Goal: Task Accomplishment & Management: Complete application form

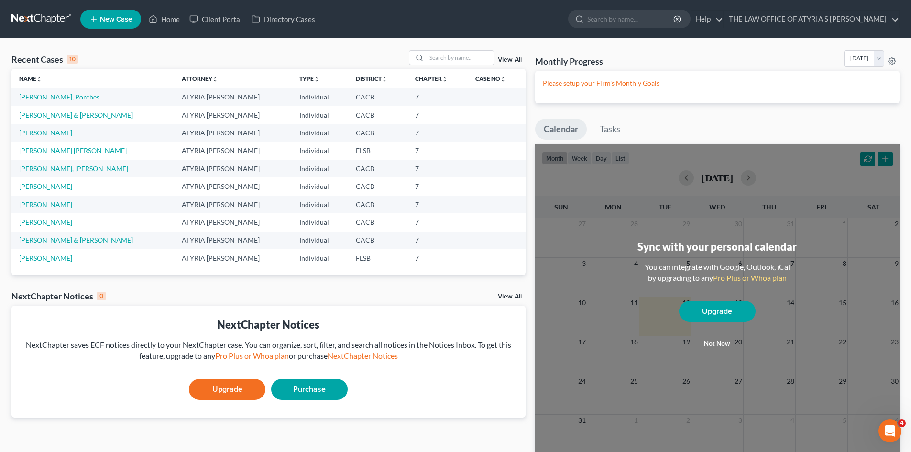
click at [127, 21] on span "New Case" at bounding box center [116, 19] width 32 height 7
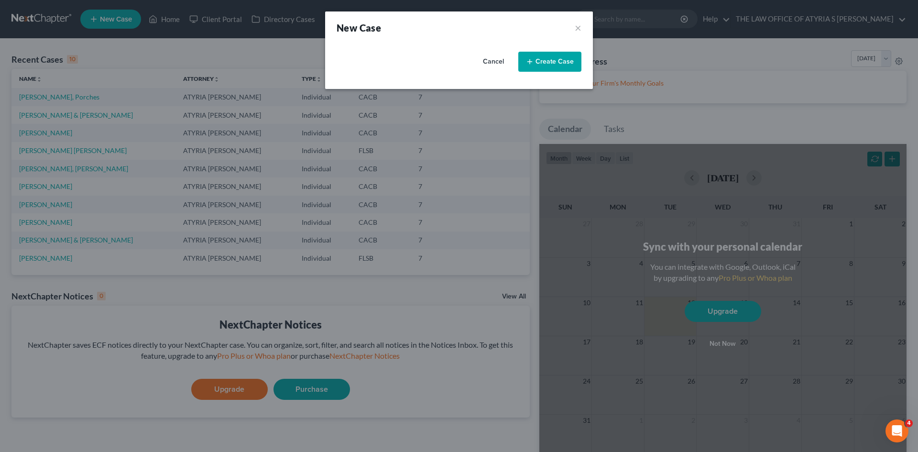
select select "7"
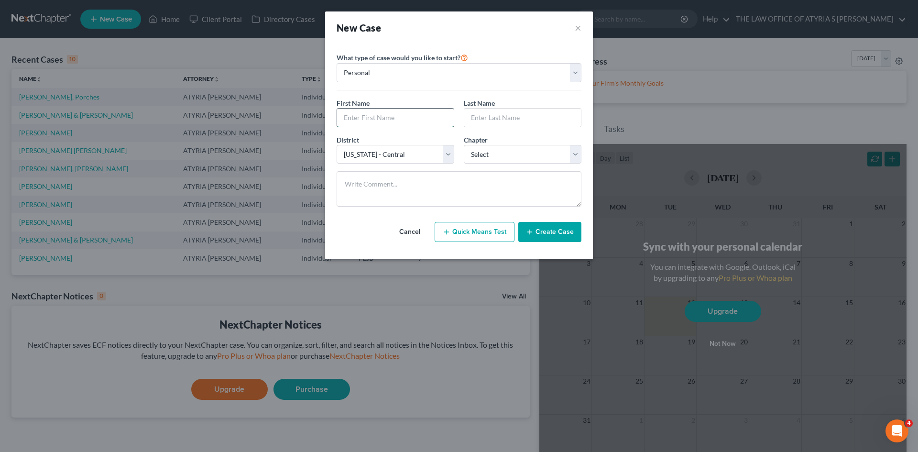
click at [411, 115] on input "text" at bounding box center [395, 118] width 117 height 18
type input "Lakevias"
type input "Thomson"
click at [411, 117] on input "Lakevias" at bounding box center [395, 118] width 117 height 18
type input "[PERSON_NAME] S"
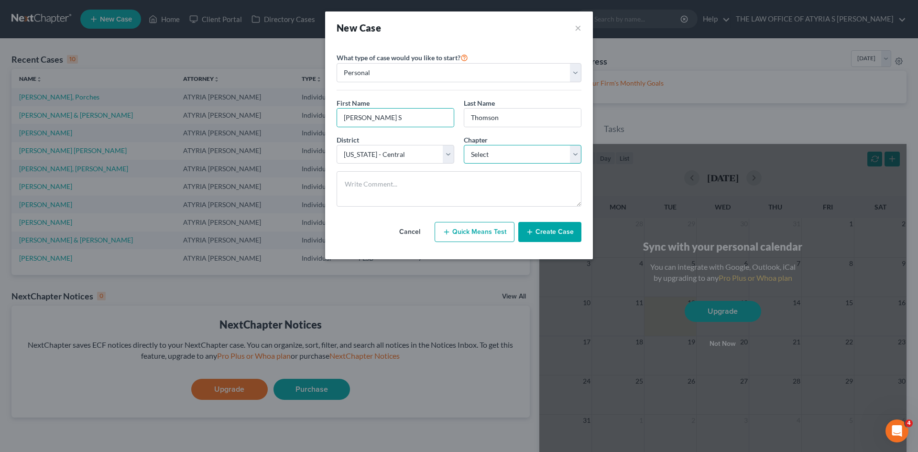
click at [527, 153] on select "Select 7 11 12 13" at bounding box center [523, 154] width 118 height 19
select select "0"
click at [464, 145] on select "Select 7 11 12 13" at bounding box center [523, 154] width 118 height 19
click at [547, 231] on button "Create Case" at bounding box center [549, 232] width 63 height 20
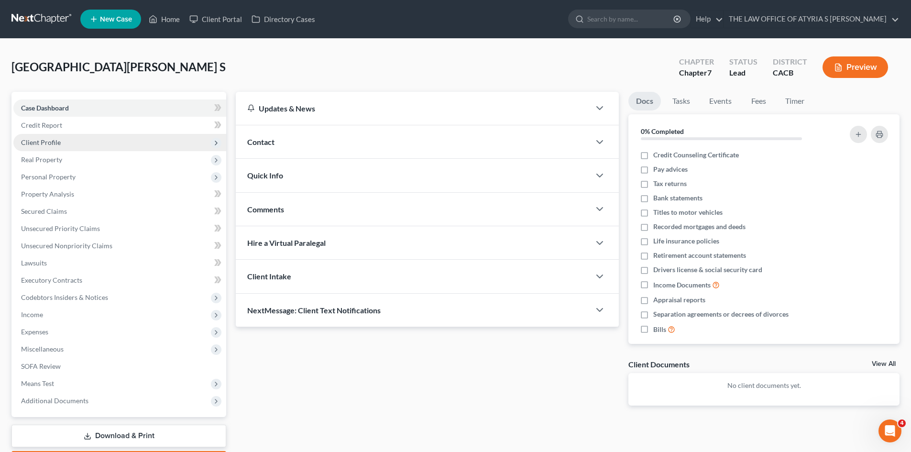
click at [77, 142] on span "Client Profile" at bounding box center [119, 142] width 213 height 17
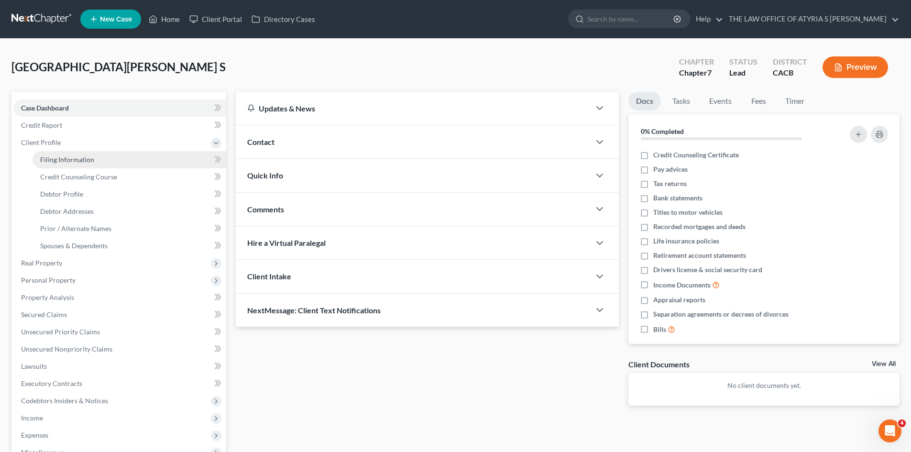
click at [123, 154] on link "Filing Information" at bounding box center [130, 159] width 194 height 17
select select "1"
select select "0"
select select "7"
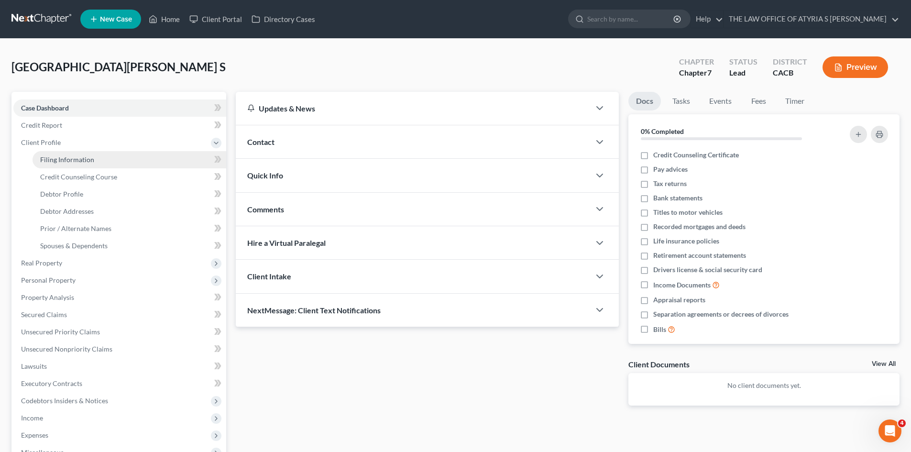
select select "4"
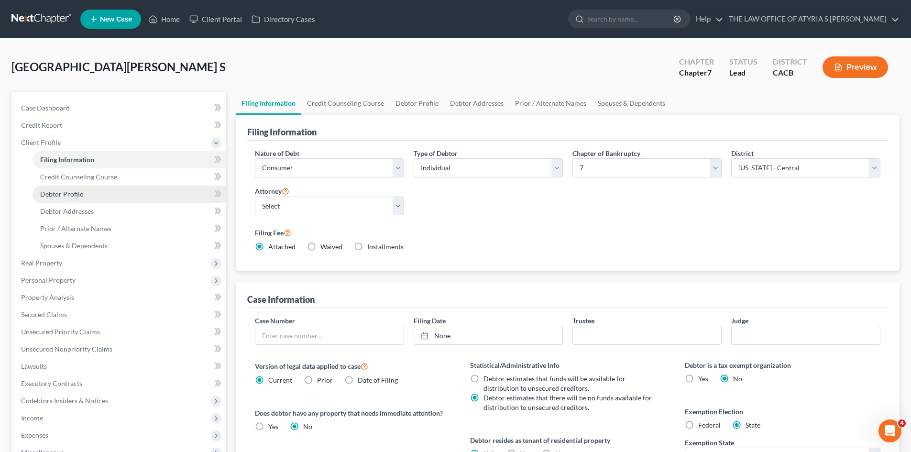
click at [89, 196] on link "Debtor Profile" at bounding box center [130, 194] width 194 height 17
select select "0"
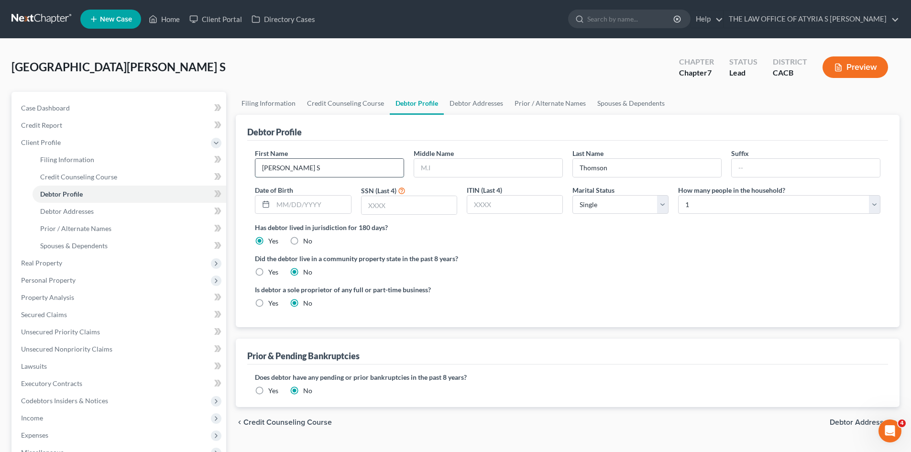
click at [351, 161] on input "[PERSON_NAME] S" at bounding box center [329, 168] width 148 height 18
type input "[PERSON_NAME]"
type input "S"
type input "[PERSON_NAME]"
click at [275, 197] on input "text" at bounding box center [311, 205] width 77 height 18
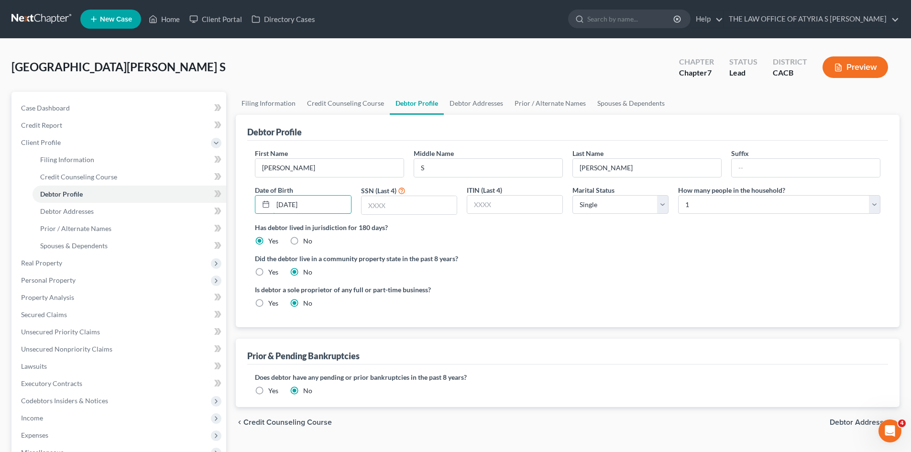
type input "[DATE]"
click at [717, 203] on select "Select 1 2 3 4 5 6 7 8 9 10 11 12 13 14 15 16 17 18 19 20" at bounding box center [779, 204] width 202 height 19
select select "2"
click at [678, 195] on select "Select 1 2 3 4 5 6 7 8 9 10 11 12 13 14 15 16 17 18 19 20" at bounding box center [779, 204] width 202 height 19
click at [641, 208] on select "Select Single Married Separated Divorced Widowed" at bounding box center [620, 204] width 96 height 19
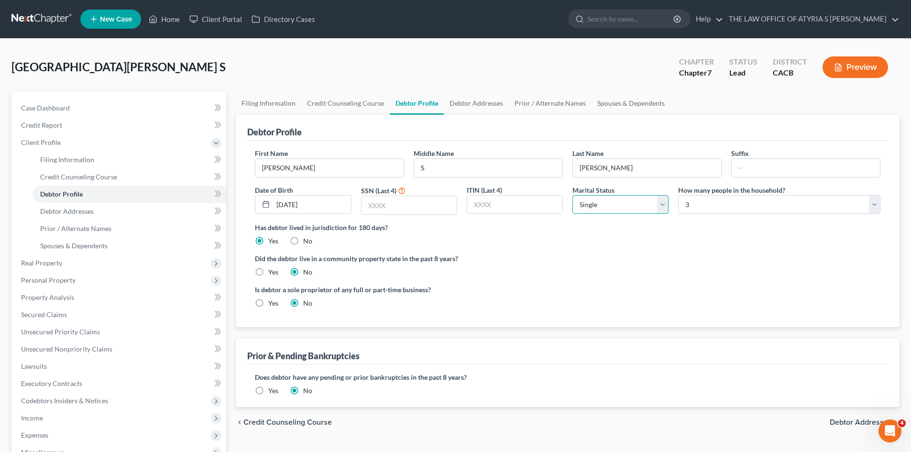
click at [641, 208] on select "Select Single Married Separated Divorced Widowed" at bounding box center [620, 204] width 96 height 19
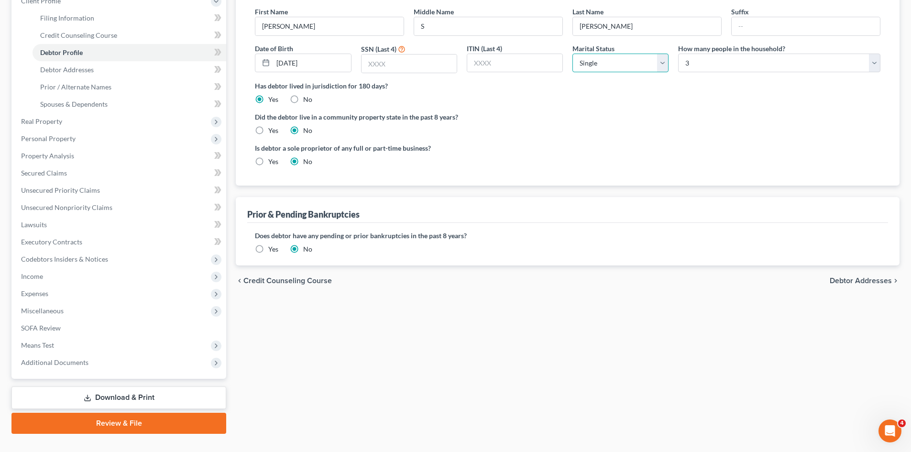
scroll to position [143, 0]
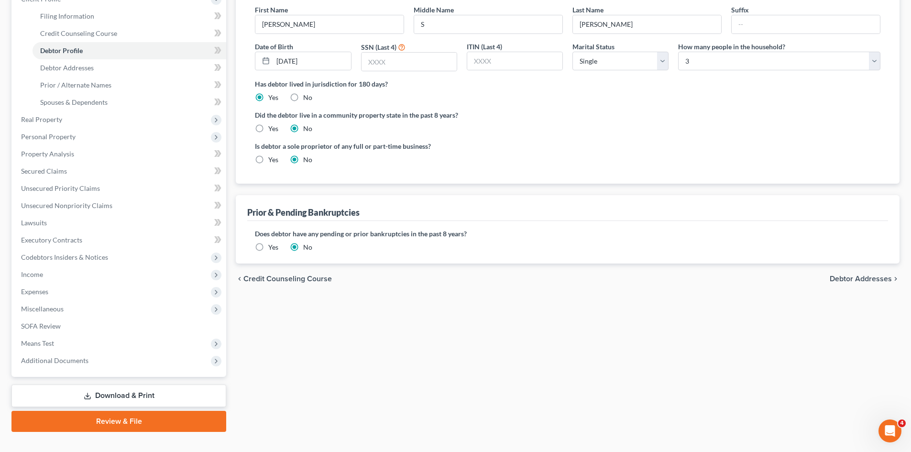
click at [885, 280] on span "Debtor Addresses" at bounding box center [861, 279] width 62 height 8
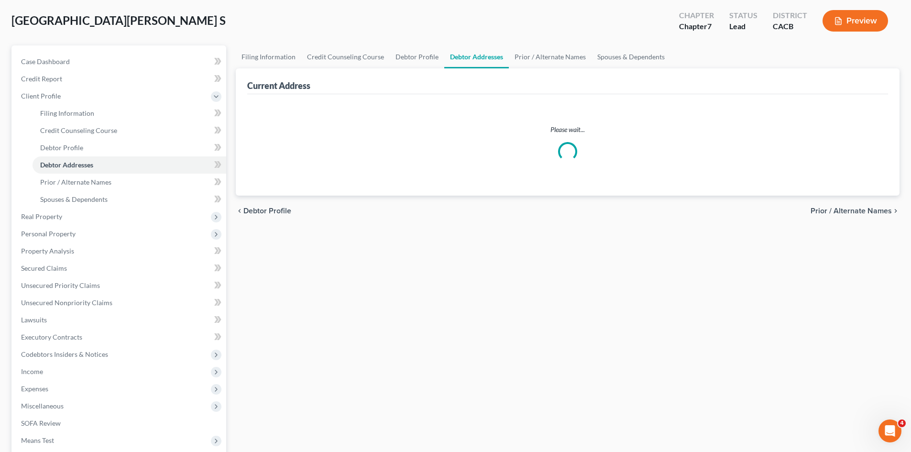
scroll to position [0, 0]
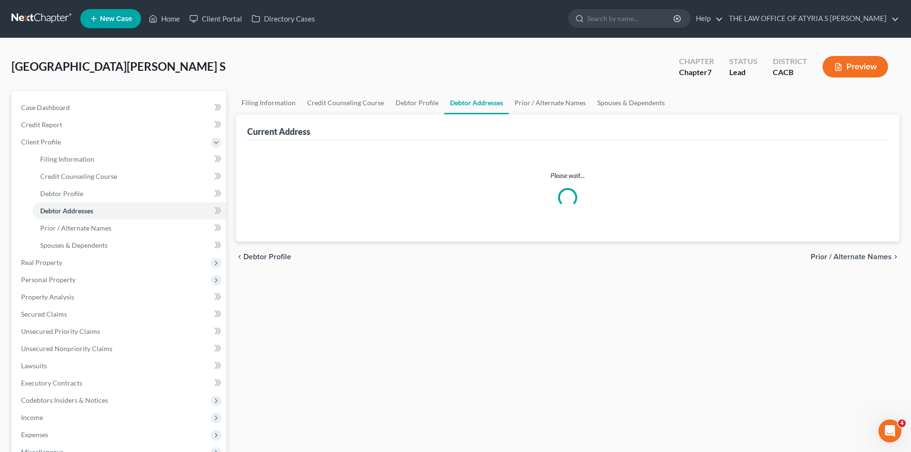
select select "0"
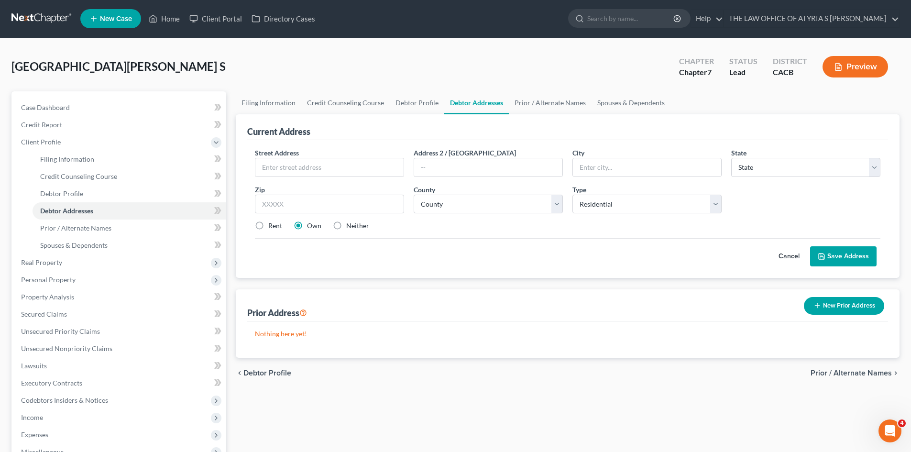
scroll to position [0, 0]
click at [388, 170] on input "text" at bounding box center [329, 168] width 148 height 18
type input "[STREET_ADDRESS]"
type input "[GEOGRAPHIC_DATA]"
select select "9"
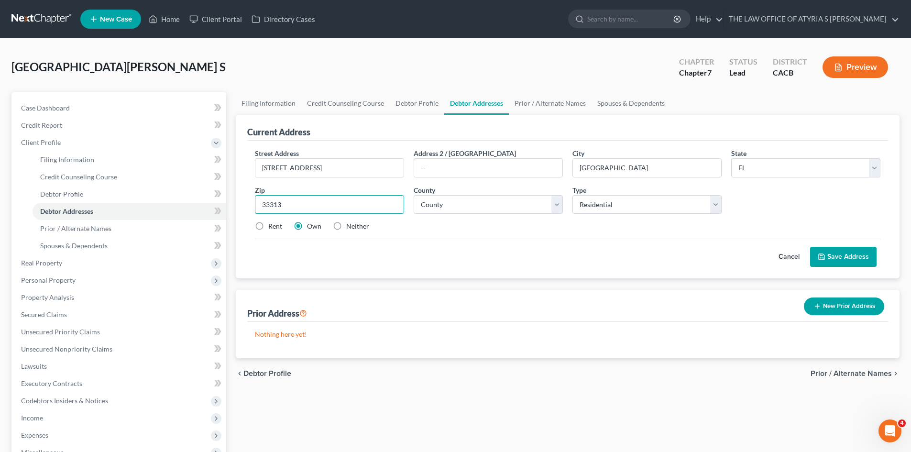
type input "33313"
type input "[GEOGRAPHIC_DATA]"
select select "5"
click at [275, 229] on label "Rent" at bounding box center [275, 226] width 14 height 10
click at [275, 228] on input "Rent" at bounding box center [275, 224] width 6 height 6
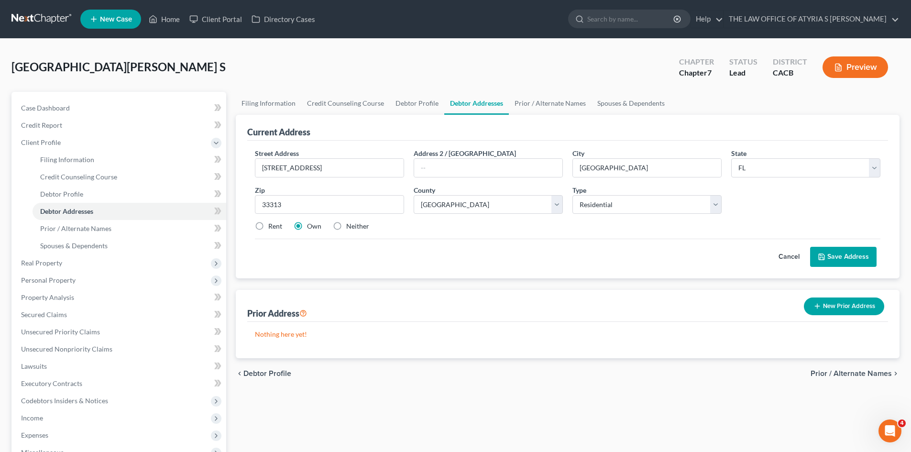
radio input "true"
click at [847, 256] on button "Save Address" at bounding box center [843, 257] width 66 height 20
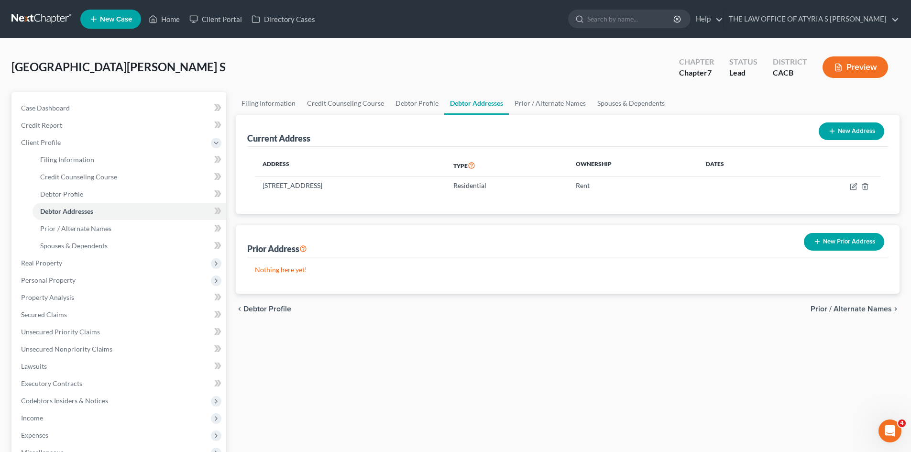
scroll to position [48, 0]
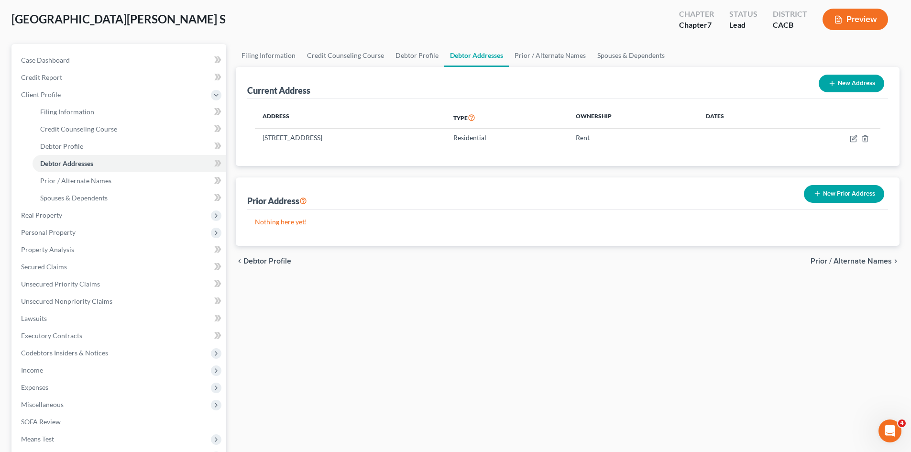
click at [874, 264] on span "Prior / Alternate Names" at bounding box center [850, 261] width 81 height 8
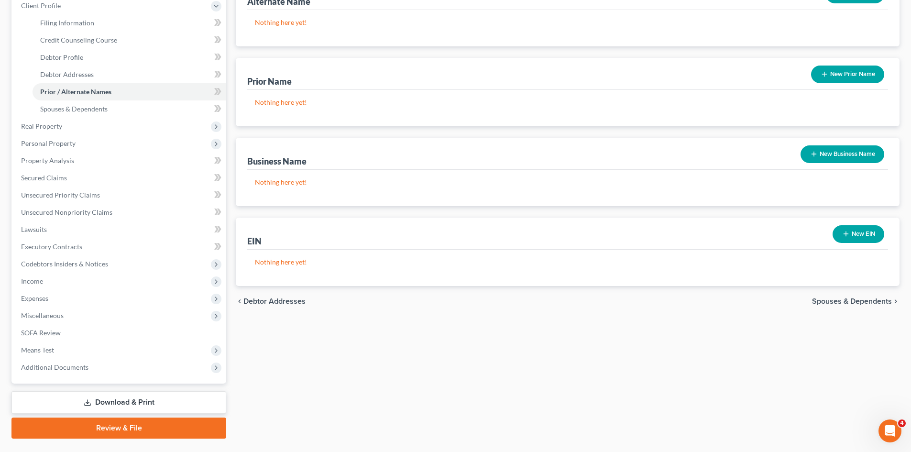
scroll to position [160, 0]
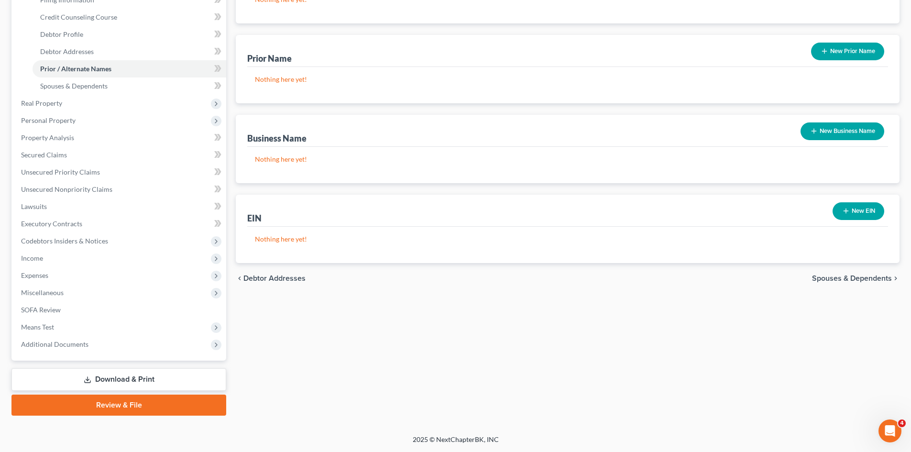
click at [886, 275] on span "Spouses & Dependents" at bounding box center [852, 278] width 80 height 8
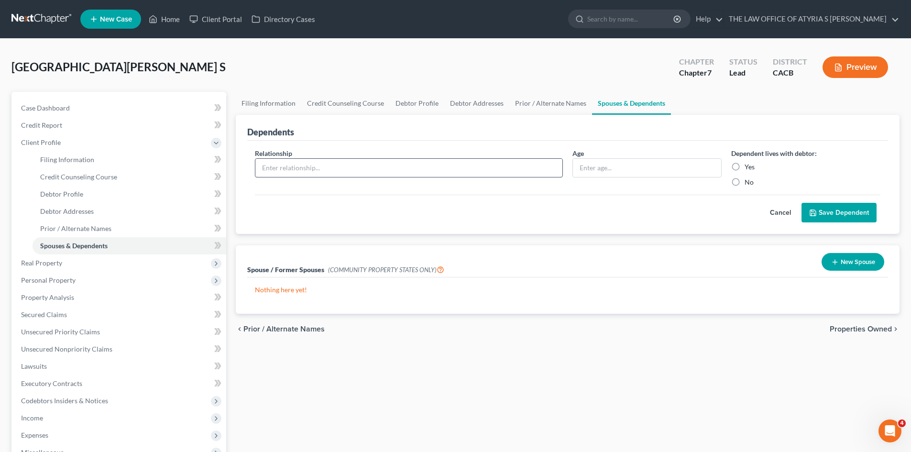
click at [439, 168] on input "text" at bounding box center [408, 168] width 307 height 18
type input "Child"
click at [747, 171] on label "Yes" at bounding box center [750, 167] width 10 height 10
click at [748, 168] on input "Yes" at bounding box center [751, 165] width 6 height 6
radio input "true"
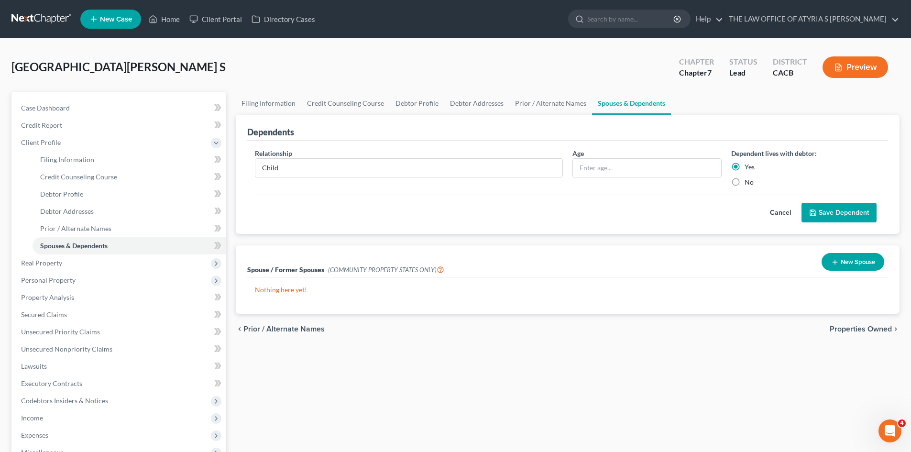
click at [830, 211] on button "Save Dependent" at bounding box center [838, 213] width 75 height 20
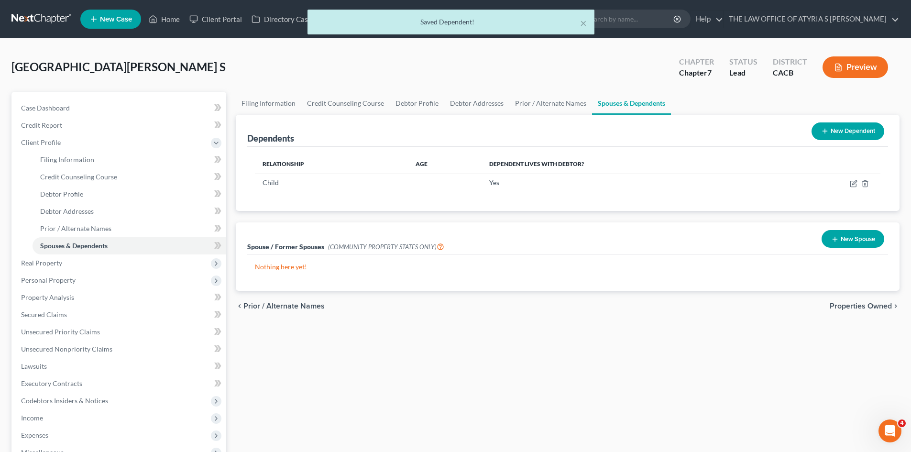
click at [856, 132] on button "New Dependent" at bounding box center [847, 131] width 73 height 18
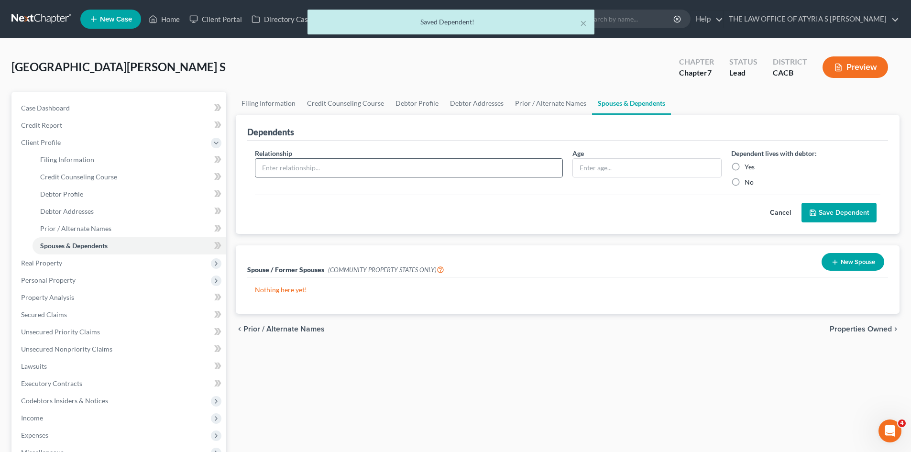
click at [532, 158] on div at bounding box center [409, 167] width 308 height 19
click at [557, 167] on input "text" at bounding box center [408, 168] width 307 height 18
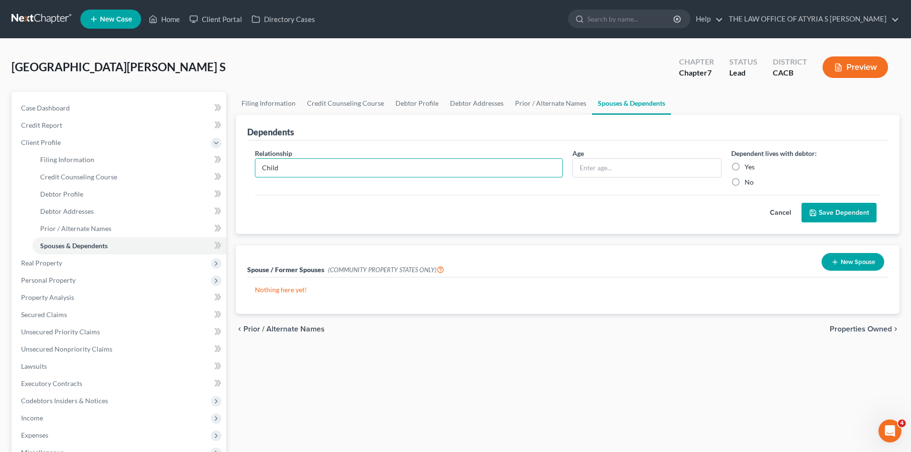
type input "Child"
click at [745, 164] on label "Yes" at bounding box center [750, 167] width 10 height 10
click at [748, 164] on input "Yes" at bounding box center [751, 165] width 6 height 6
radio input "true"
click at [824, 211] on button "Save Dependent" at bounding box center [838, 213] width 75 height 20
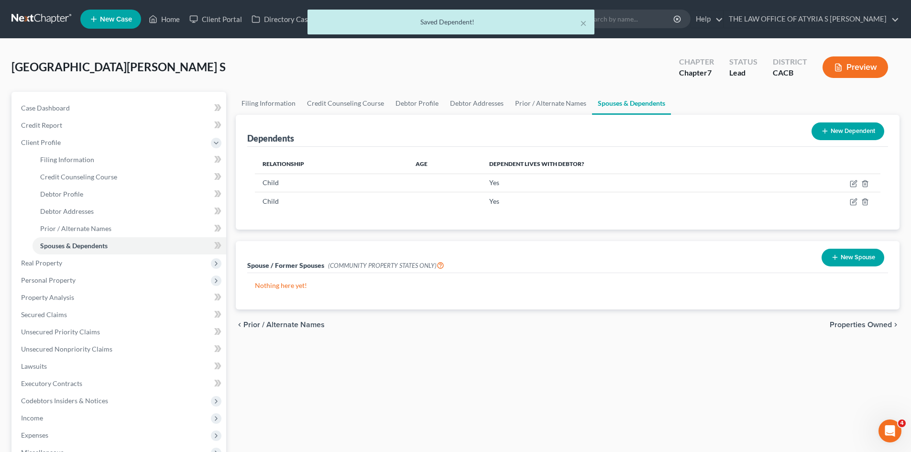
click at [861, 324] on span "Properties Owned" at bounding box center [861, 325] width 62 height 8
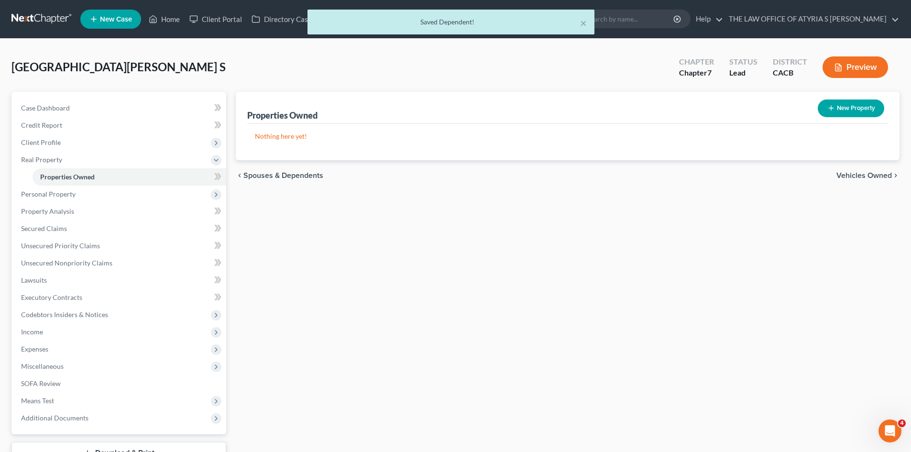
click at [880, 176] on span "Vehicles Owned" at bounding box center [863, 176] width 55 height 8
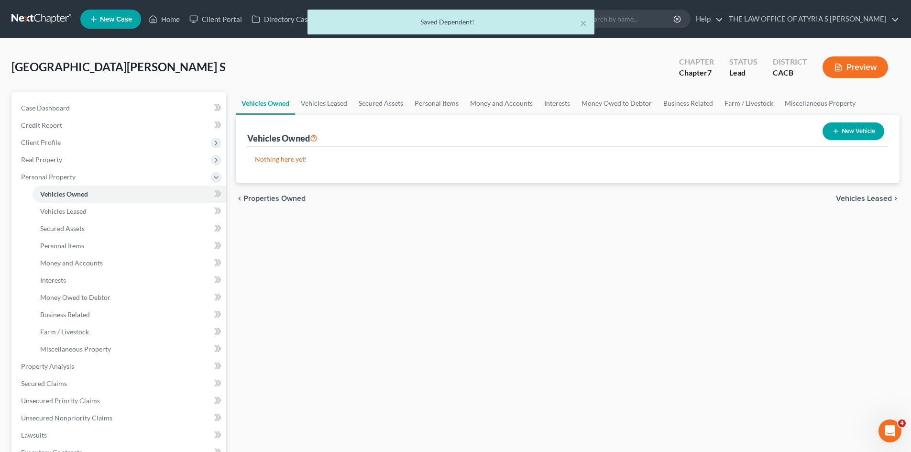
click at [868, 188] on div "chevron_left Properties Owned Vehicles Leased chevron_right" at bounding box center [568, 198] width 664 height 31
click at [867, 197] on span "Vehicles Leased" at bounding box center [864, 199] width 56 height 8
